Goal: Task Accomplishment & Management: Use online tool/utility

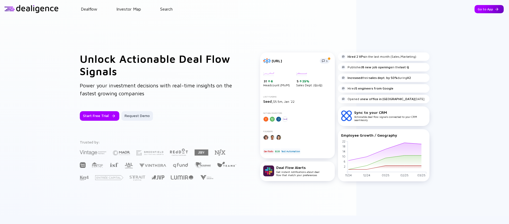
click at [481, 10] on div "Go to App" at bounding box center [488, 9] width 29 height 8
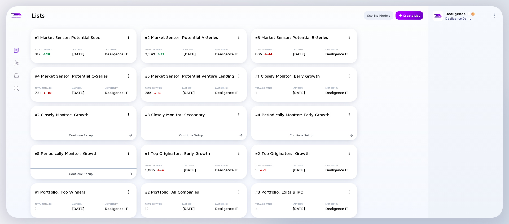
click at [414, 17] on div "Create List" at bounding box center [409, 15] width 28 height 8
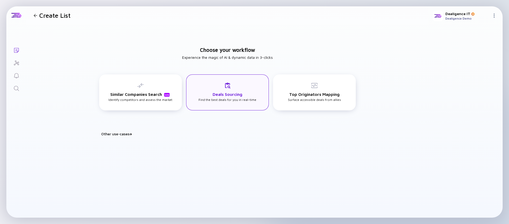
click at [231, 98] on div "Deals Sourcing Find the best deals for you in real-time" at bounding box center [227, 91] width 58 height 19
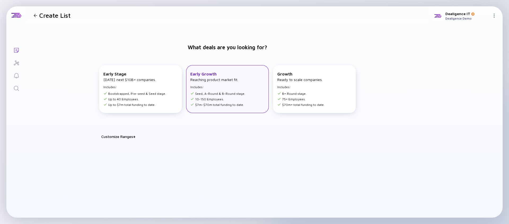
click at [217, 90] on div "Early Growth Reaching product market fit. Includes: Seed, A-Round & B-Round sta…" at bounding box center [217, 89] width 55 height 35
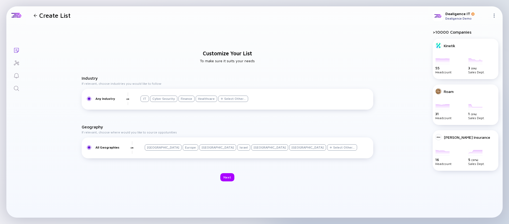
click at [237, 150] on div "Israel" at bounding box center [243, 147] width 13 height 6
click at [227, 177] on div "Next" at bounding box center [227, 177] width 14 height 8
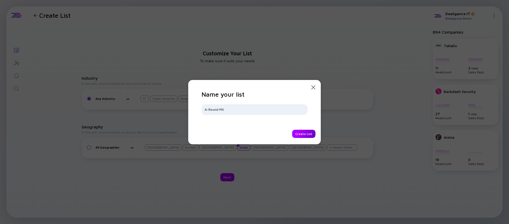
type input "A-Round MS"
click at [302, 136] on div "Create List" at bounding box center [303, 134] width 23 height 8
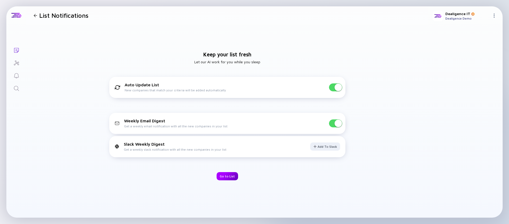
click at [227, 177] on div "Go to List" at bounding box center [226, 176] width 21 height 8
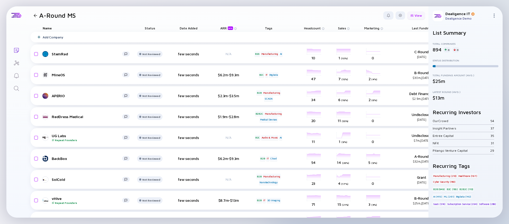
click at [418, 18] on div "View" at bounding box center [416, 15] width 18 height 8
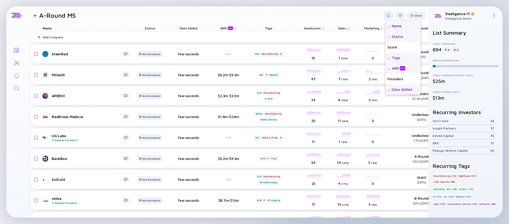
click at [405, 37] on div "Status" at bounding box center [403, 36] width 36 height 11
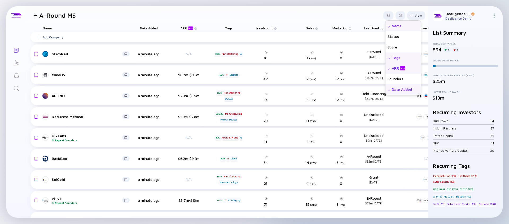
click at [398, 91] on div "Date Added" at bounding box center [403, 89] width 36 height 11
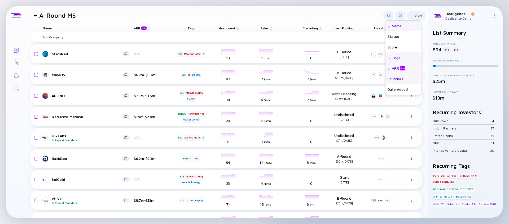
click at [398, 77] on div "Founders" at bounding box center [403, 79] width 36 height 11
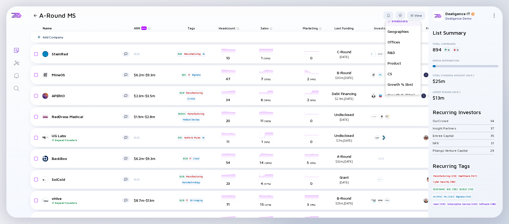
scroll to position [138, 0]
click at [398, 27] on div "Geographies" at bounding box center [403, 26] width 36 height 11
click at [398, 80] on div "Growth % (6m)" at bounding box center [403, 79] width 36 height 11
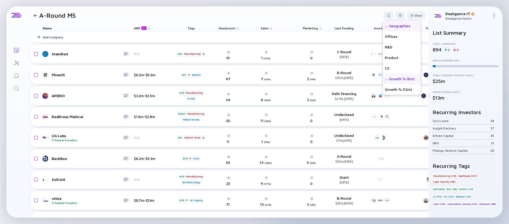
click at [351, 17] on header "A-Round MS View Name Status Score Tags ARR beta Founders Date Added Headcount S…" at bounding box center [227, 15] width 402 height 18
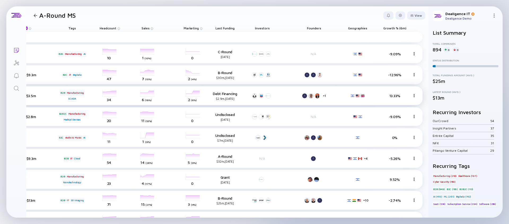
scroll to position [0, 119]
click at [402, 16] on div at bounding box center [400, 15] width 10 height 8
click at [379, 60] on div "Edit Filter" at bounding box center [383, 58] width 33 height 11
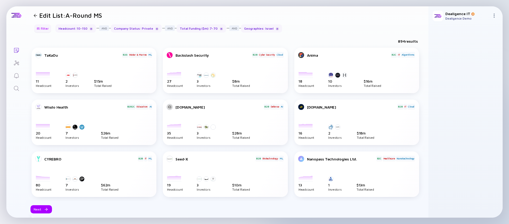
click at [42, 30] on div "Filter" at bounding box center [42, 28] width 19 height 8
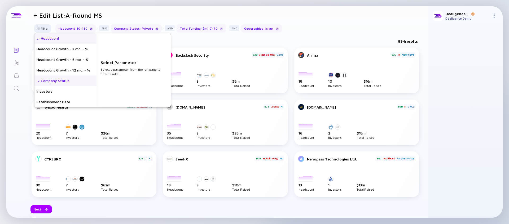
click at [61, 39] on div "Headcount" at bounding box center [65, 38] width 62 height 11
click at [119, 75] on input "10" at bounding box center [133, 72] width 61 height 5
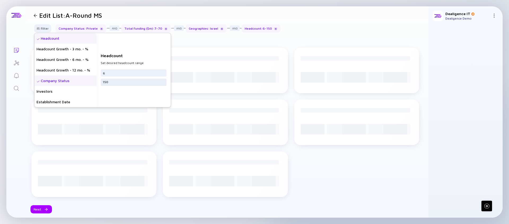
type input "6"
click at [114, 82] on input "150" at bounding box center [133, 81] width 61 height 5
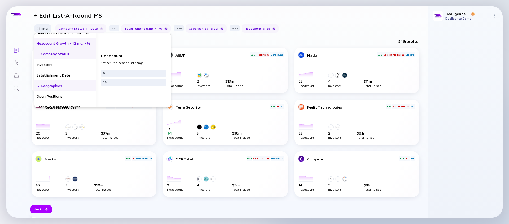
scroll to position [29, 0]
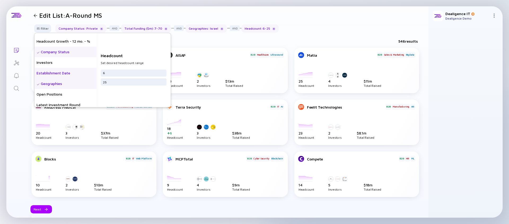
type input "25"
click at [69, 76] on div "Establishment Date" at bounding box center [65, 73] width 62 height 11
click at [107, 74] on input "date" at bounding box center [133, 72] width 61 height 5
type input "[DATE]"
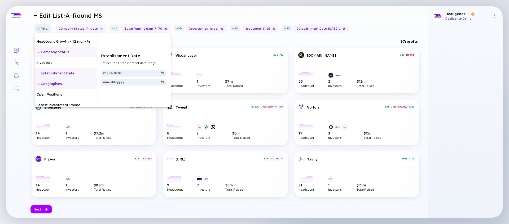
click at [75, 83] on div "Geographies" at bounding box center [65, 83] width 62 height 11
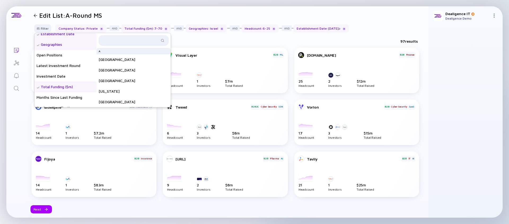
scroll to position [70, 0]
click at [75, 83] on div "Total Funding ($m)" at bounding box center [65, 85] width 62 height 11
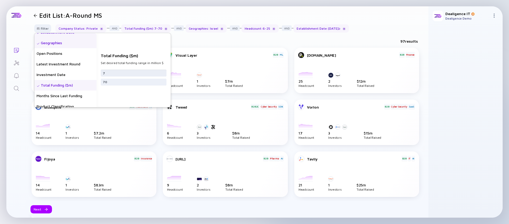
click at [119, 74] on input "7" at bounding box center [133, 72] width 61 height 5
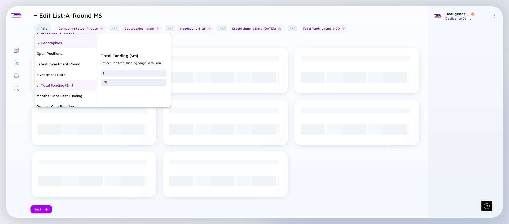
type input "1"
click at [114, 82] on input "70" at bounding box center [133, 81] width 61 height 5
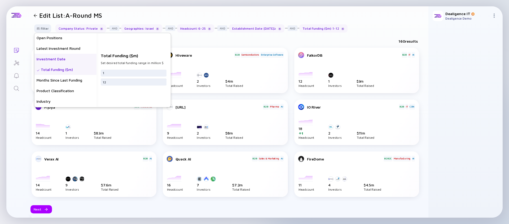
scroll to position [86, 0]
type input "12"
click at [69, 83] on div "Months Since Last Funding" at bounding box center [65, 80] width 62 height 11
click at [112, 77] on input "text" at bounding box center [133, 75] width 61 height 5
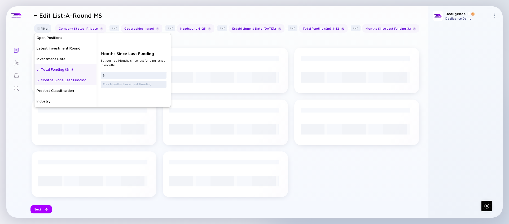
type input "3"
click at [111, 84] on input "text" at bounding box center [133, 84] width 61 height 5
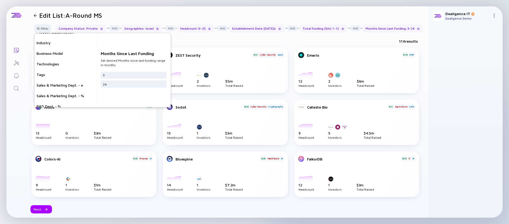
scroll to position [148, 0]
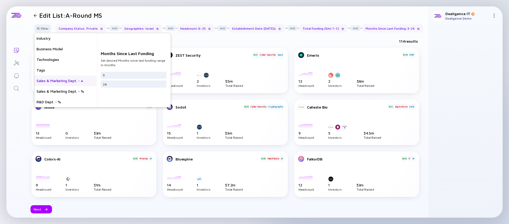
type input "24"
click at [78, 86] on div "Sales & Marketing Dept. - #" at bounding box center [65, 81] width 62 height 11
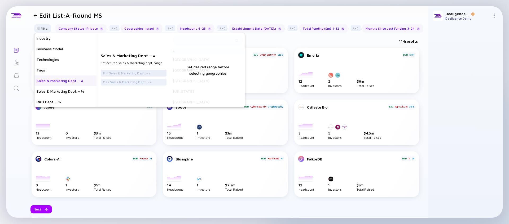
click at [118, 76] on input "text" at bounding box center [133, 72] width 61 height 5
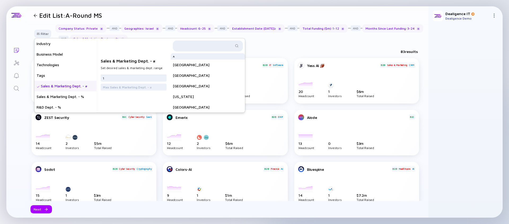
type input "1"
click at [183, 46] on input "text" at bounding box center [204, 45] width 57 height 5
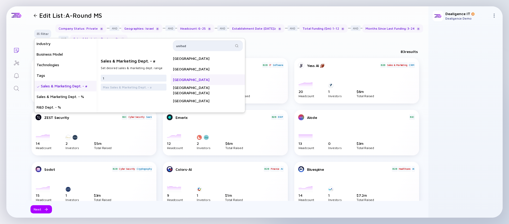
type input "united"
click at [192, 78] on div "[GEOGRAPHIC_DATA]" at bounding box center [208, 79] width 74 height 11
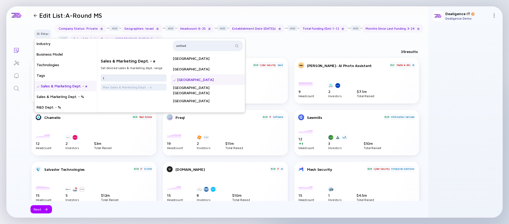
click at [123, 77] on input "1" at bounding box center [133, 78] width 61 height 5
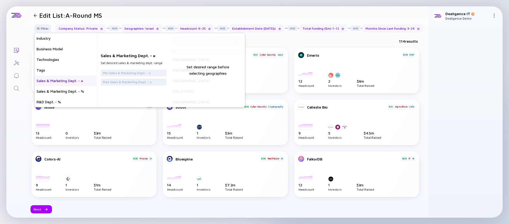
click at [284, 48] on div "114 results" at bounding box center [227, 42] width 402 height 11
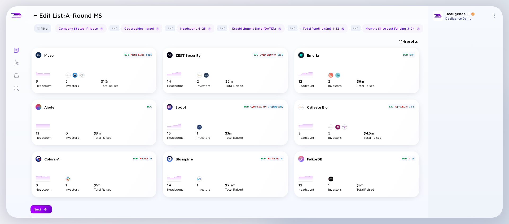
click at [40, 209] on div "Next" at bounding box center [40, 209] width 21 height 8
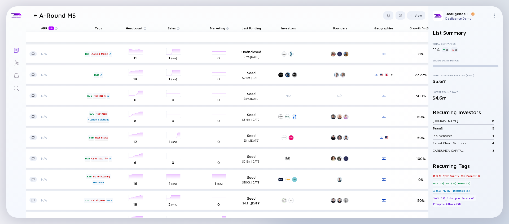
scroll to position [0, 119]
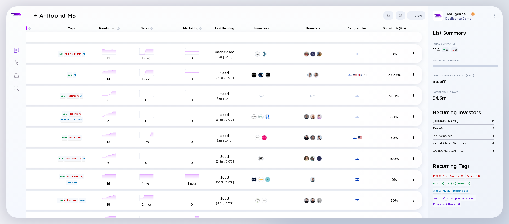
click at [390, 29] on span "Growth % (6m)" at bounding box center [394, 28] width 23 height 4
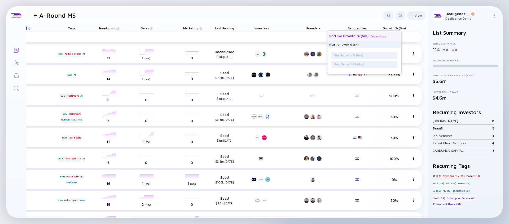
click at [388, 39] on div "Sort by Growth % (6m) ( Descending )" at bounding box center [362, 36] width 66 height 11
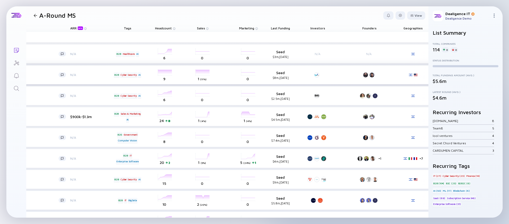
scroll to position [0, 0]
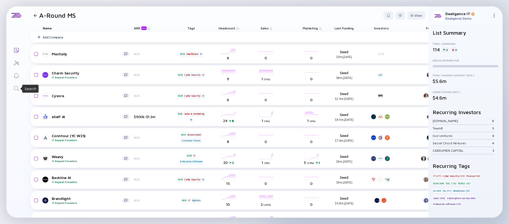
click at [15, 88] on icon "Search" at bounding box center [16, 88] width 6 height 6
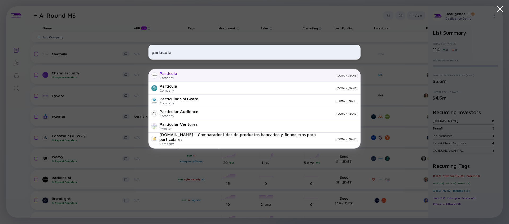
type input "particula"
click at [193, 76] on div "[DOMAIN_NAME]" at bounding box center [269, 75] width 176 height 3
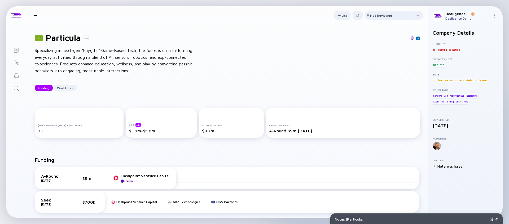
click at [36, 15] on div at bounding box center [35, 15] width 3 height 3
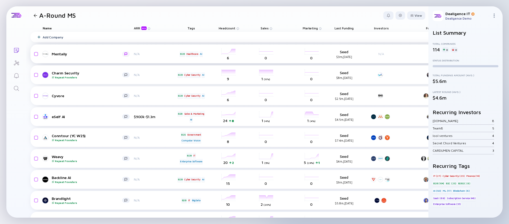
click at [127, 54] on div at bounding box center [125, 53] width 3 height 3
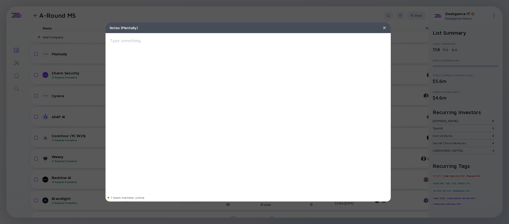
click at [384, 30] on div at bounding box center [384, 28] width 4 height 5
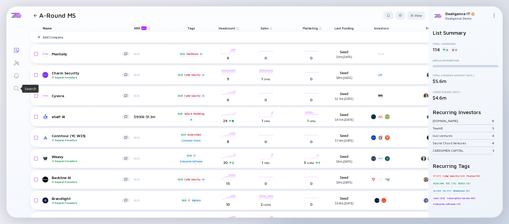
click at [17, 88] on icon "Search" at bounding box center [16, 88] width 6 height 6
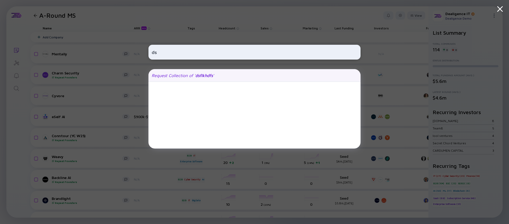
type input "d"
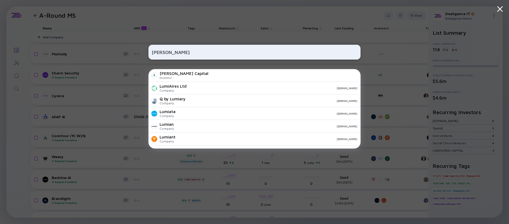
type input "[PERSON_NAME]"
click at [96, 57] on div "[PERSON_NAME] Capital Investor LumiAIres Ltd Company [DOMAIN_NAME] Q by Lumiary…" at bounding box center [254, 112] width 509 height 224
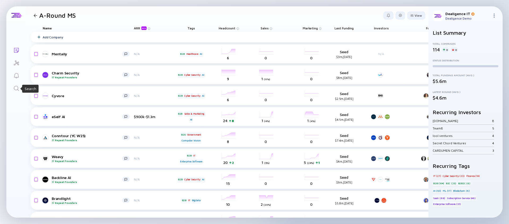
click at [17, 89] on icon "Search" at bounding box center [16, 88] width 5 height 5
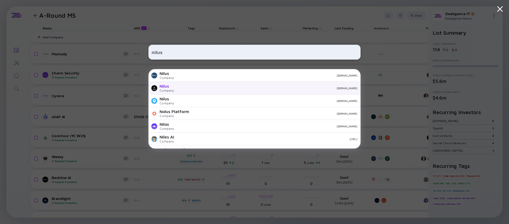
type input "nilus"
click at [200, 87] on div "[DOMAIN_NAME]" at bounding box center [267, 88] width 179 height 3
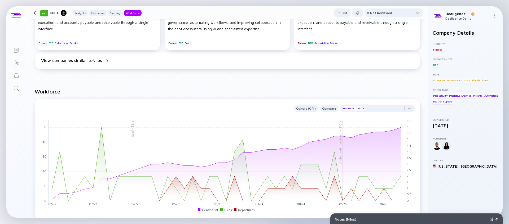
scroll to position [386, 0]
